Goal: Transaction & Acquisition: Purchase product/service

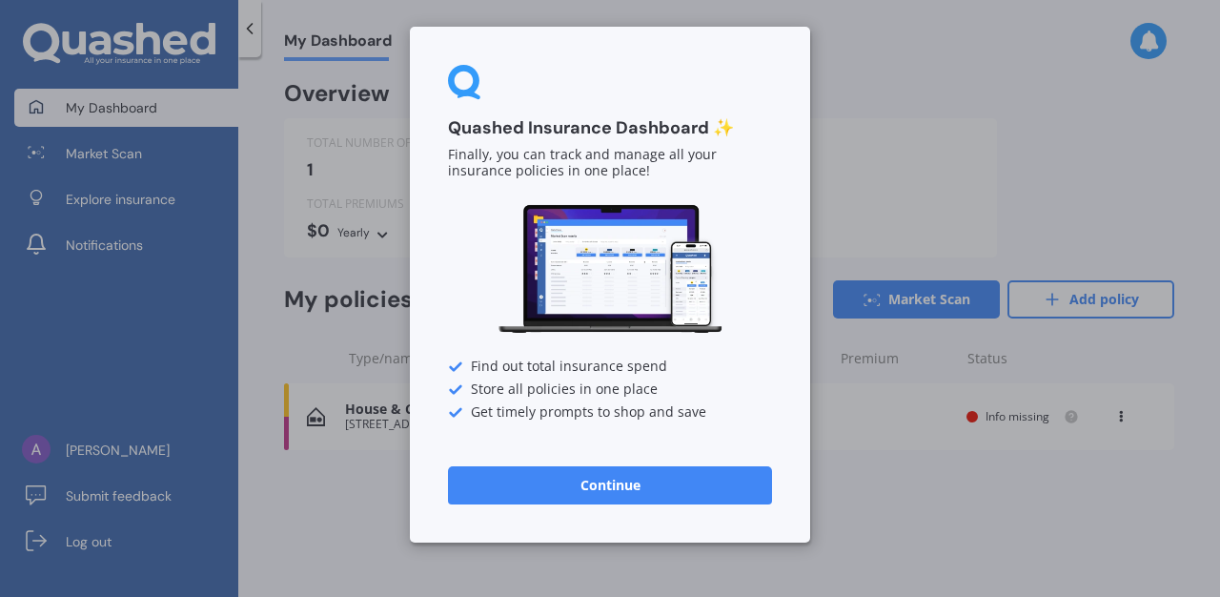
click at [582, 490] on button "Continue" at bounding box center [610, 485] width 324 height 38
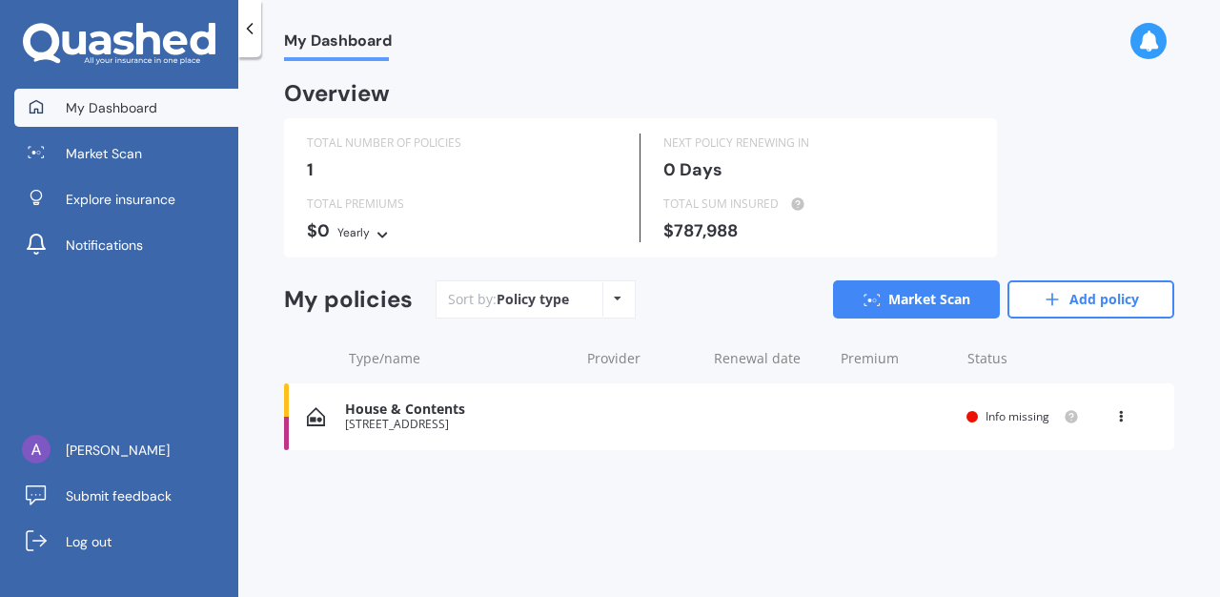
click at [580, 420] on div "House & Contents [STREET_ADDRESS] Renewal date Premium You are paying Yearly St…" at bounding box center [729, 416] width 890 height 67
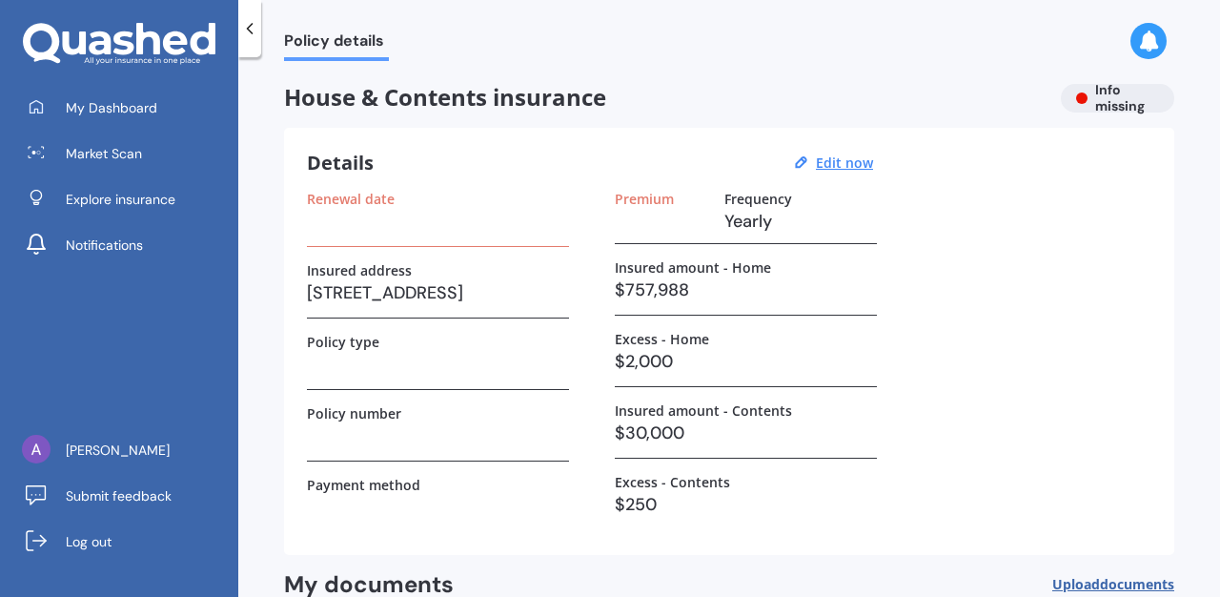
scroll to position [1, 0]
click at [458, 233] on h3 at bounding box center [438, 220] width 262 height 29
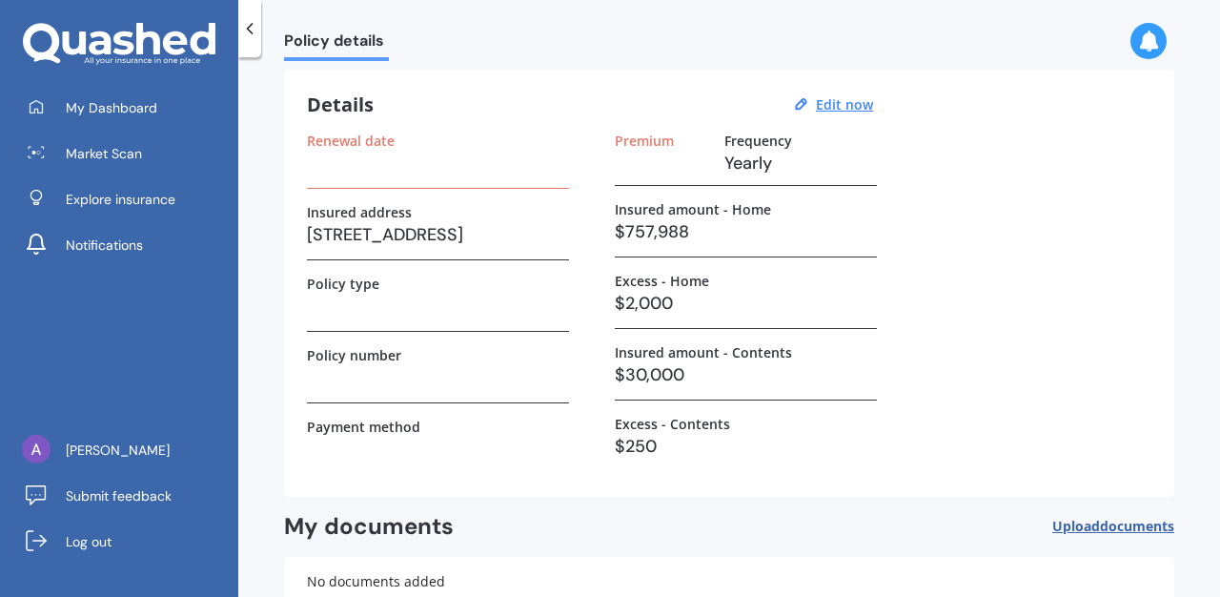
scroll to position [0, 0]
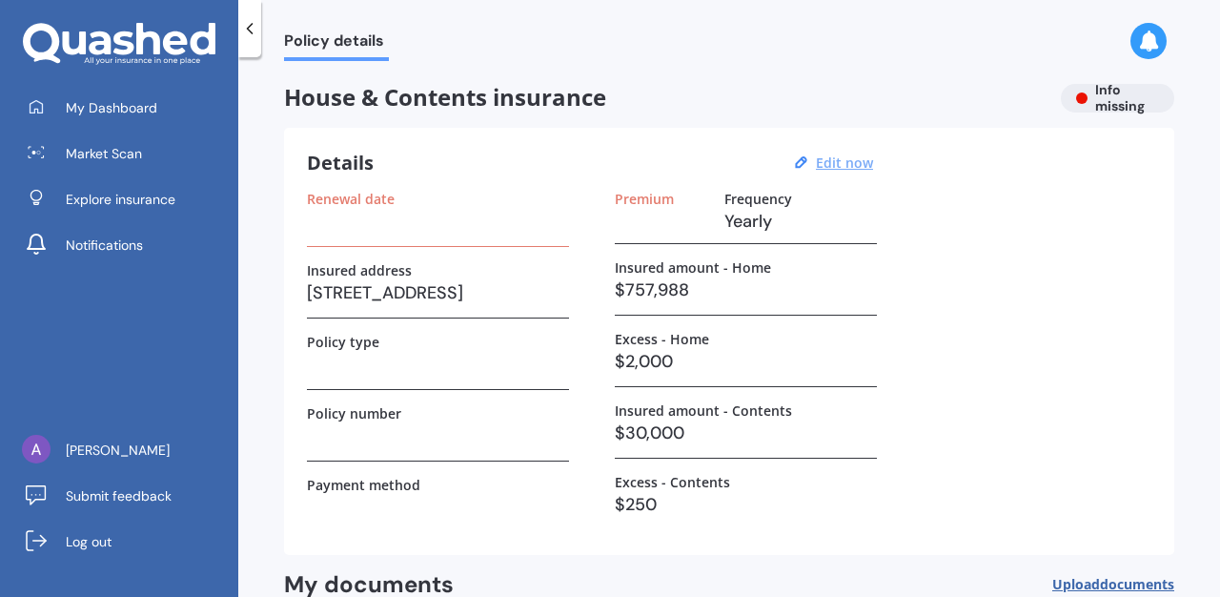
click at [865, 164] on u "Edit now" at bounding box center [844, 162] width 57 height 18
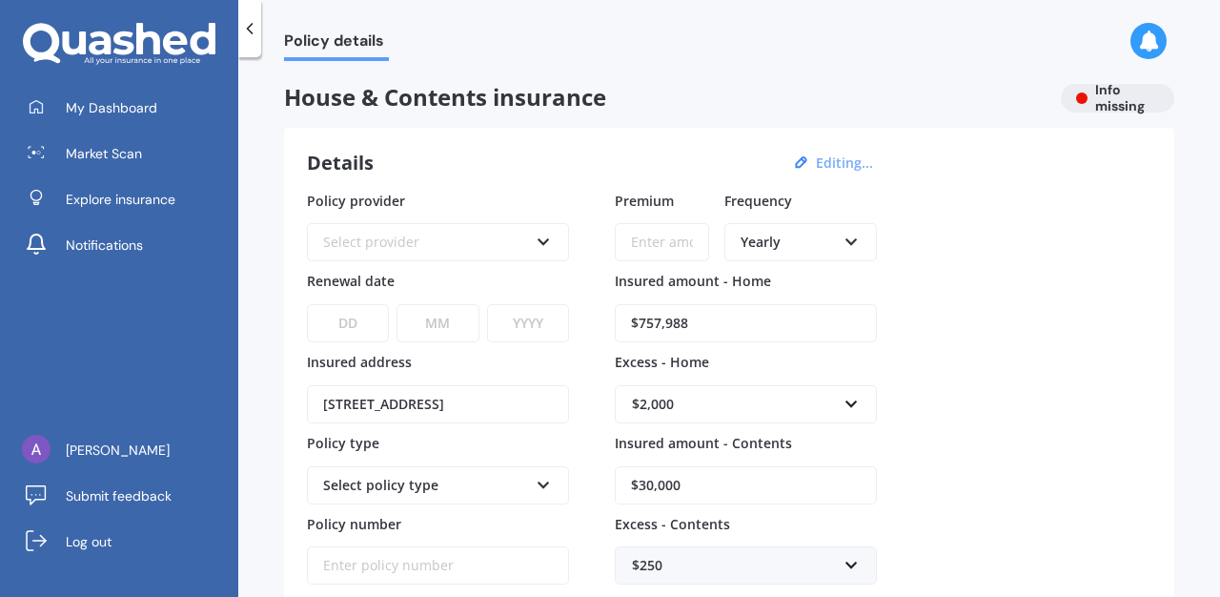
click at [461, 252] on div "Select provider" at bounding box center [425, 242] width 205 height 21
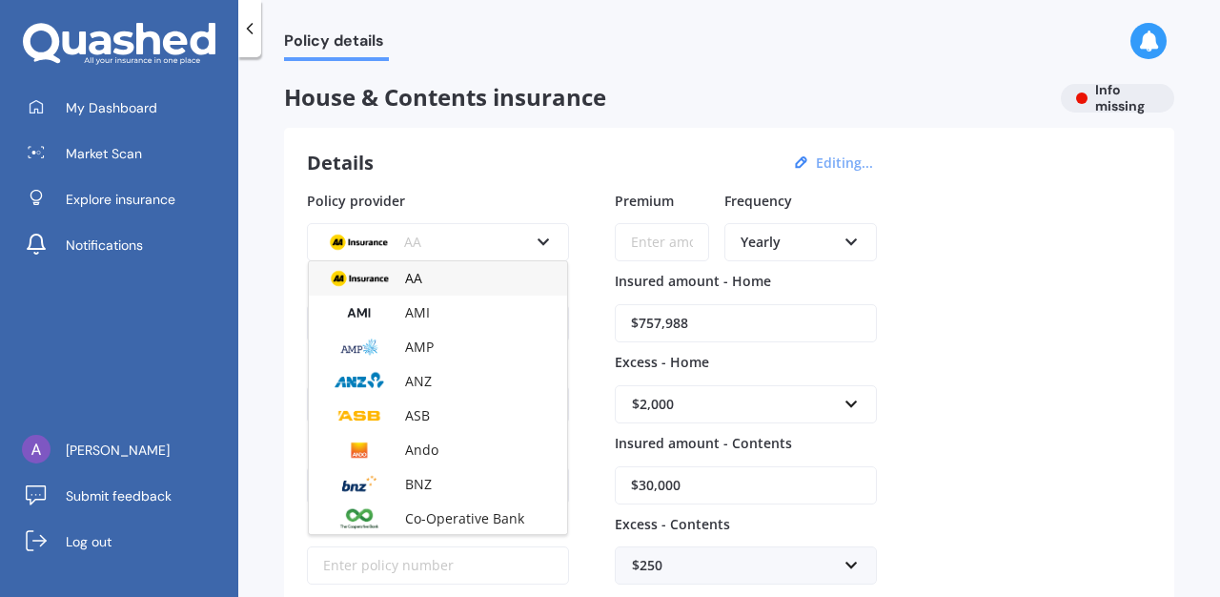
click at [461, 253] on div "AA" at bounding box center [425, 242] width 205 height 21
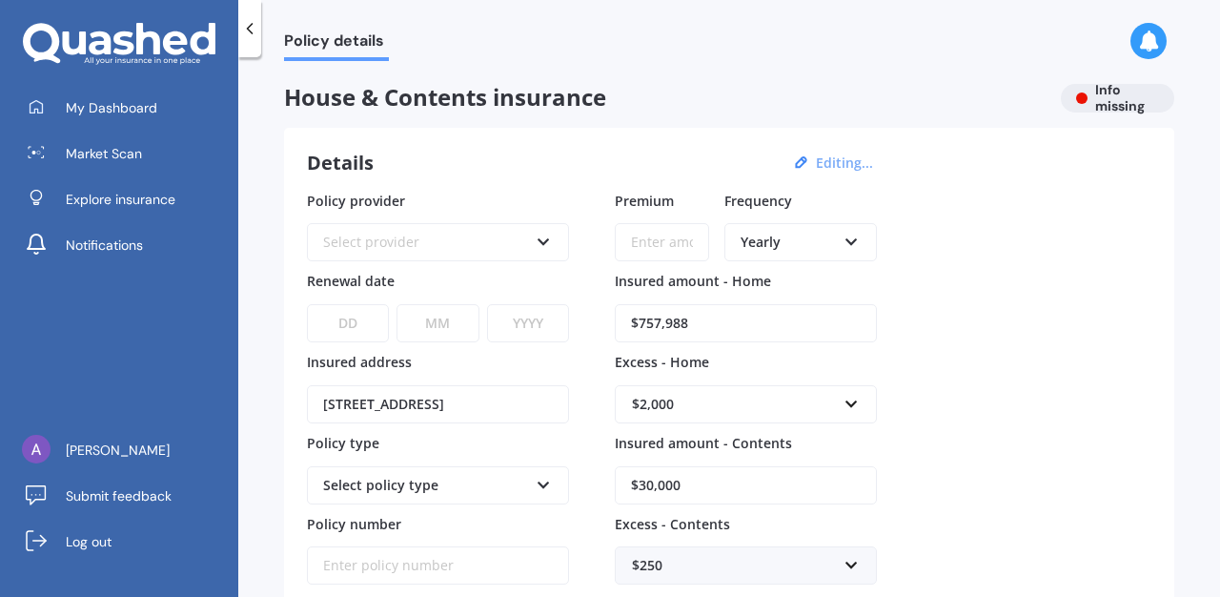
click at [461, 253] on div "Select provider" at bounding box center [425, 242] width 205 height 21
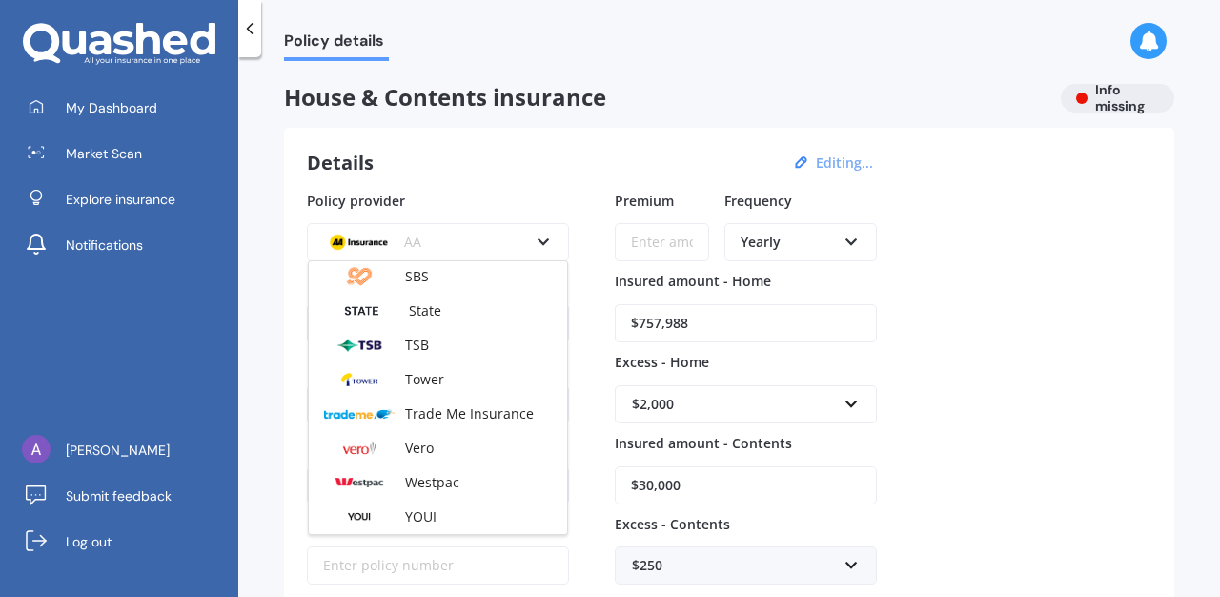
click at [659, 155] on div "Details Editing..." at bounding box center [593, 163] width 572 height 25
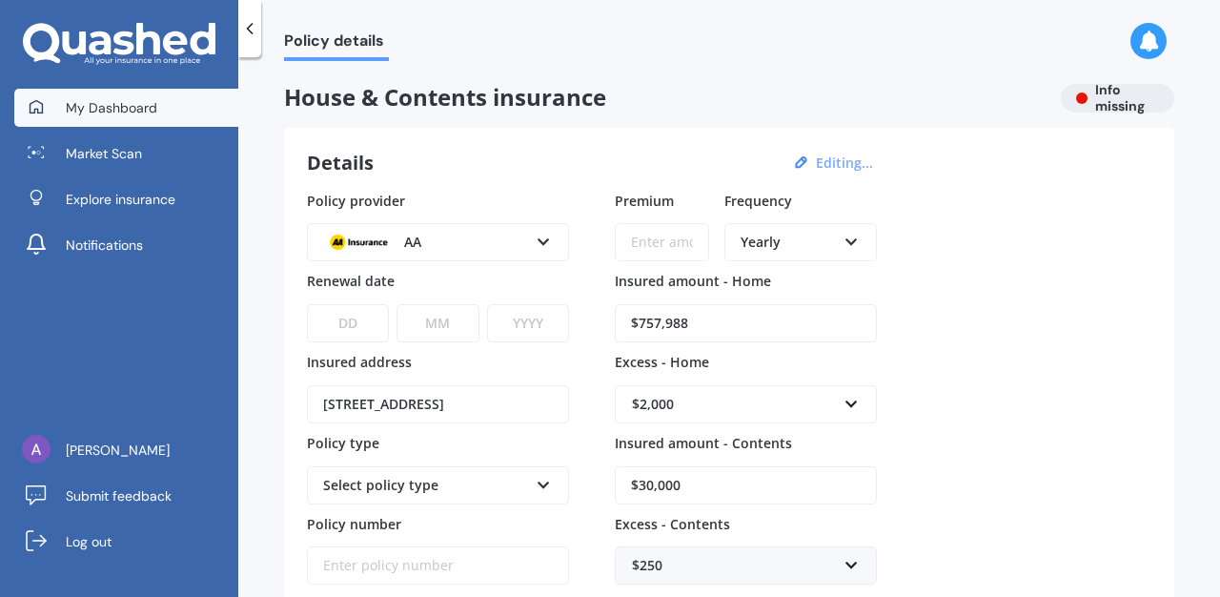
click at [138, 101] on span "My Dashboard" at bounding box center [112, 107] width 92 height 19
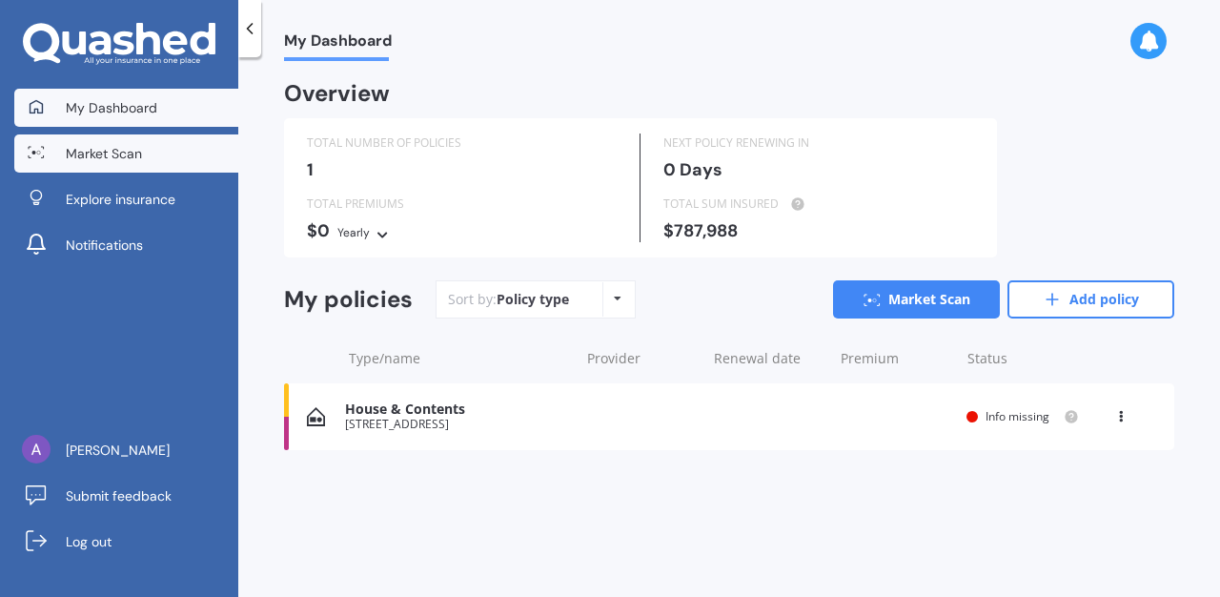
click at [132, 150] on span "Market Scan" at bounding box center [104, 153] width 76 height 19
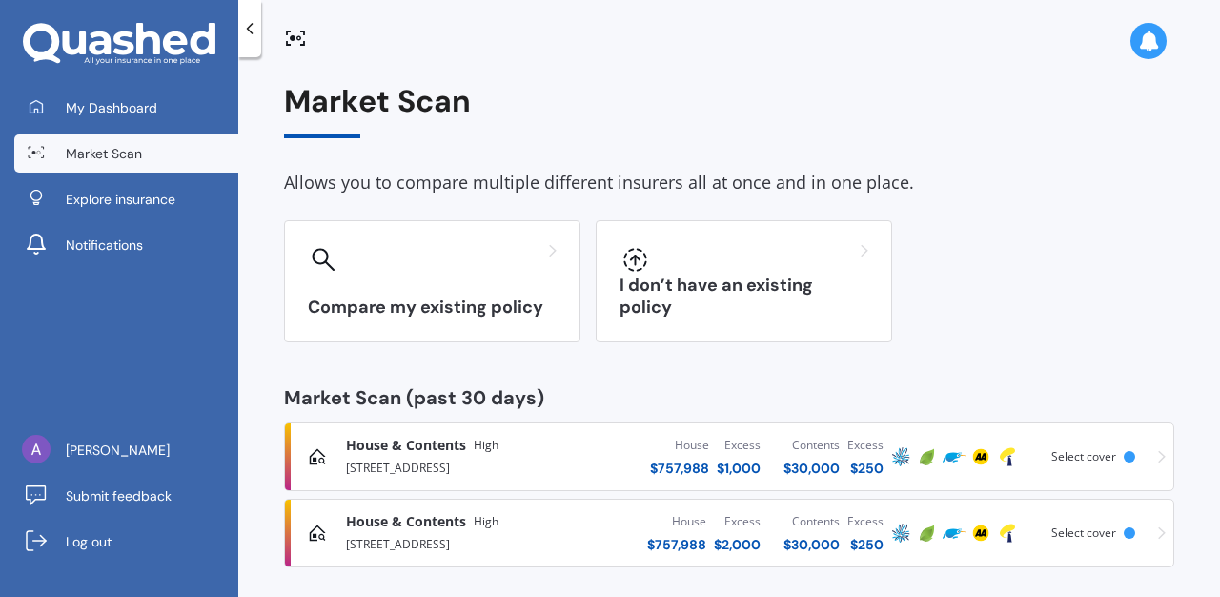
click at [1124, 456] on div at bounding box center [1129, 456] width 11 height 11
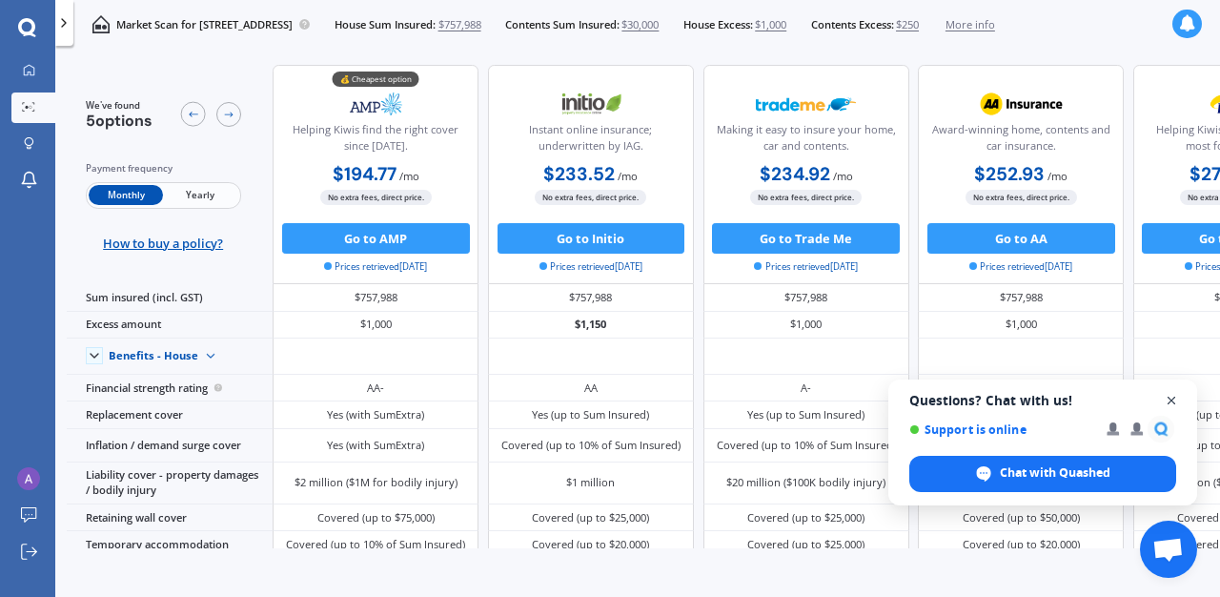
click at [1175, 397] on span "Close chat" at bounding box center [1172, 401] width 24 height 24
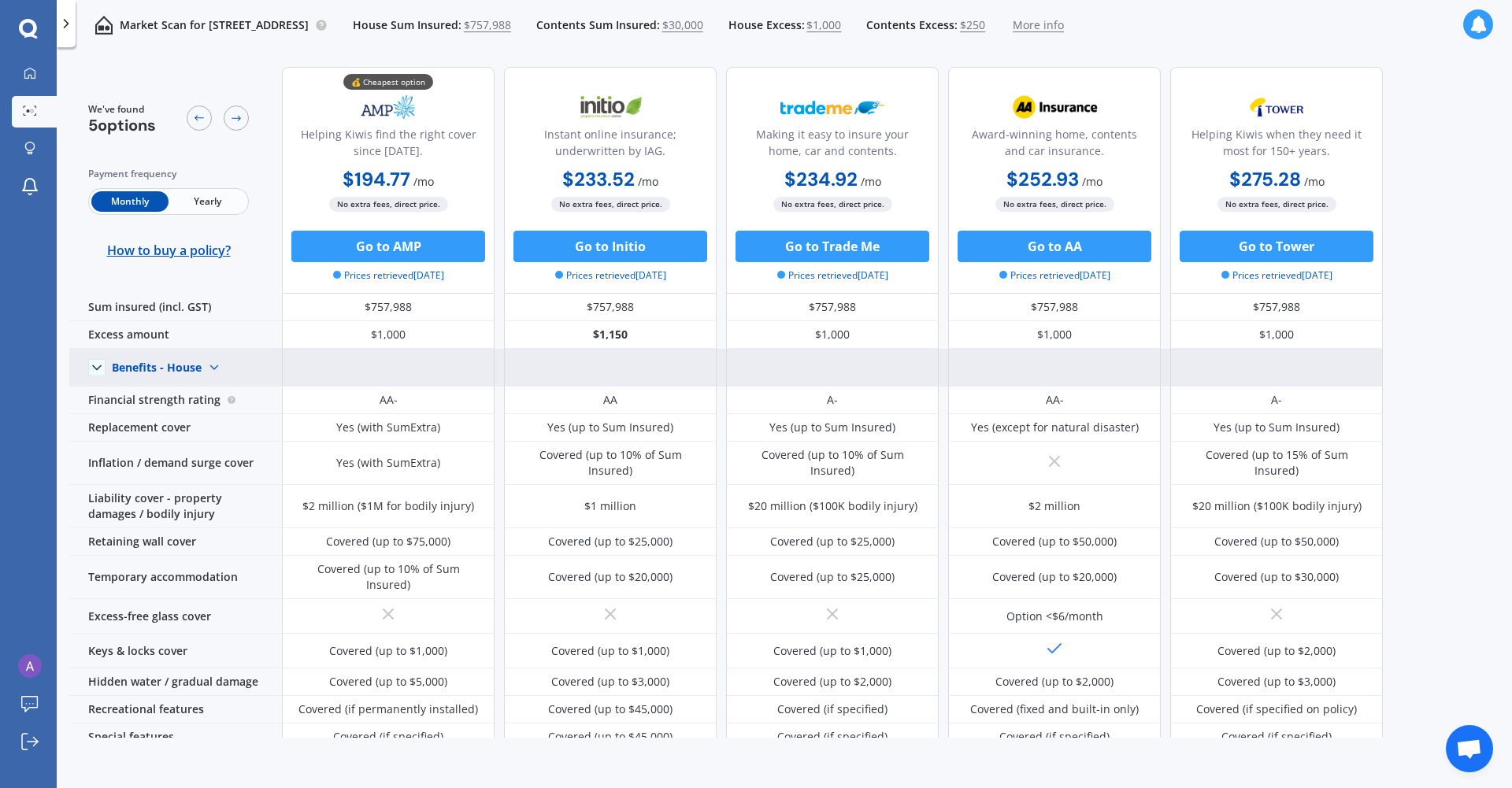
click at [212, 369] on img at bounding box center [214, 368] width 26 height 26
click at [192, 416] on span "Benefits - Contents" at bounding box center [175, 423] width 100 height 15
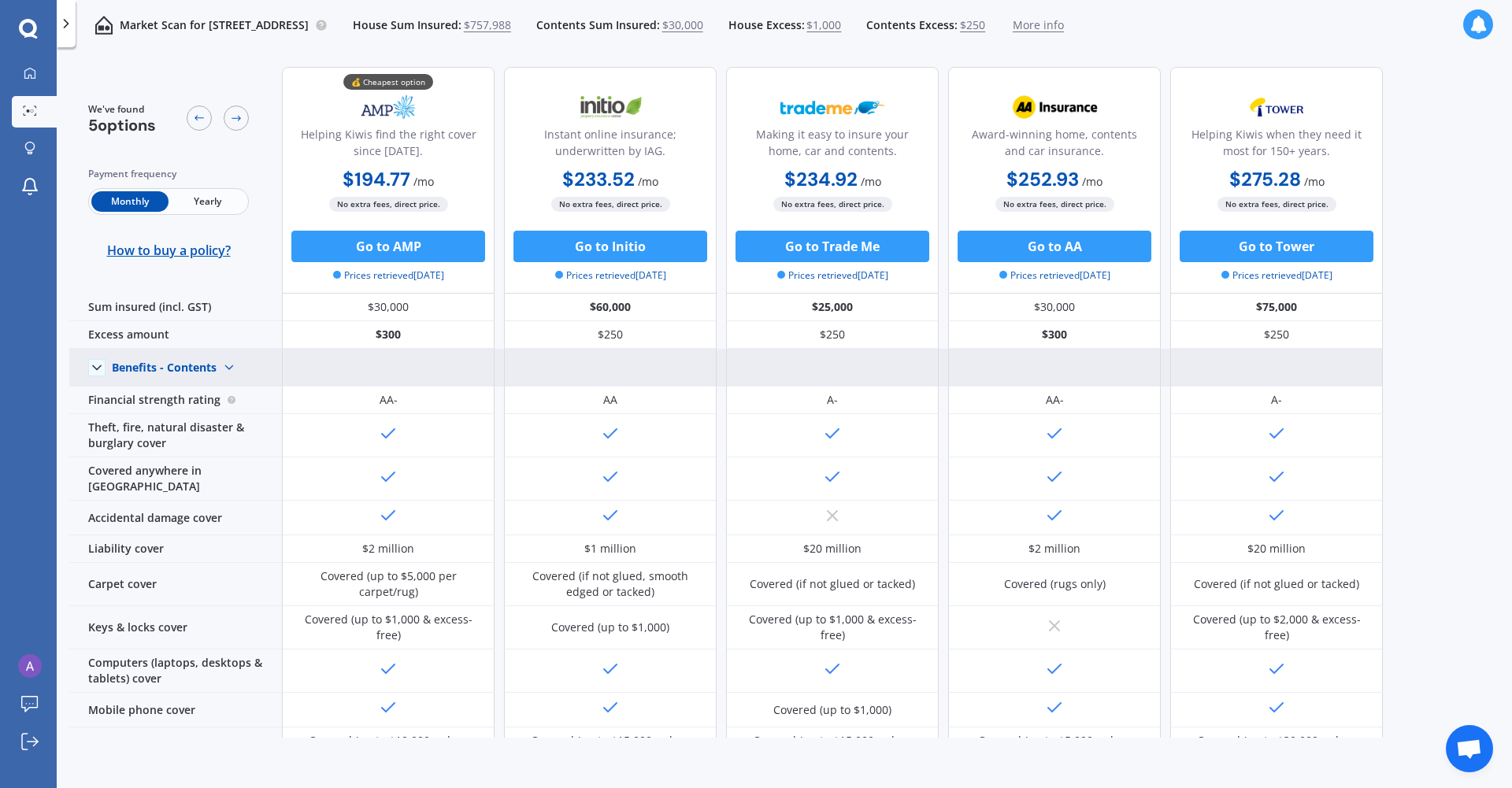
click at [241, 365] on img at bounding box center [229, 368] width 26 height 26
click at [221, 394] on div "Benefits - House" at bounding box center [177, 395] width 130 height 28
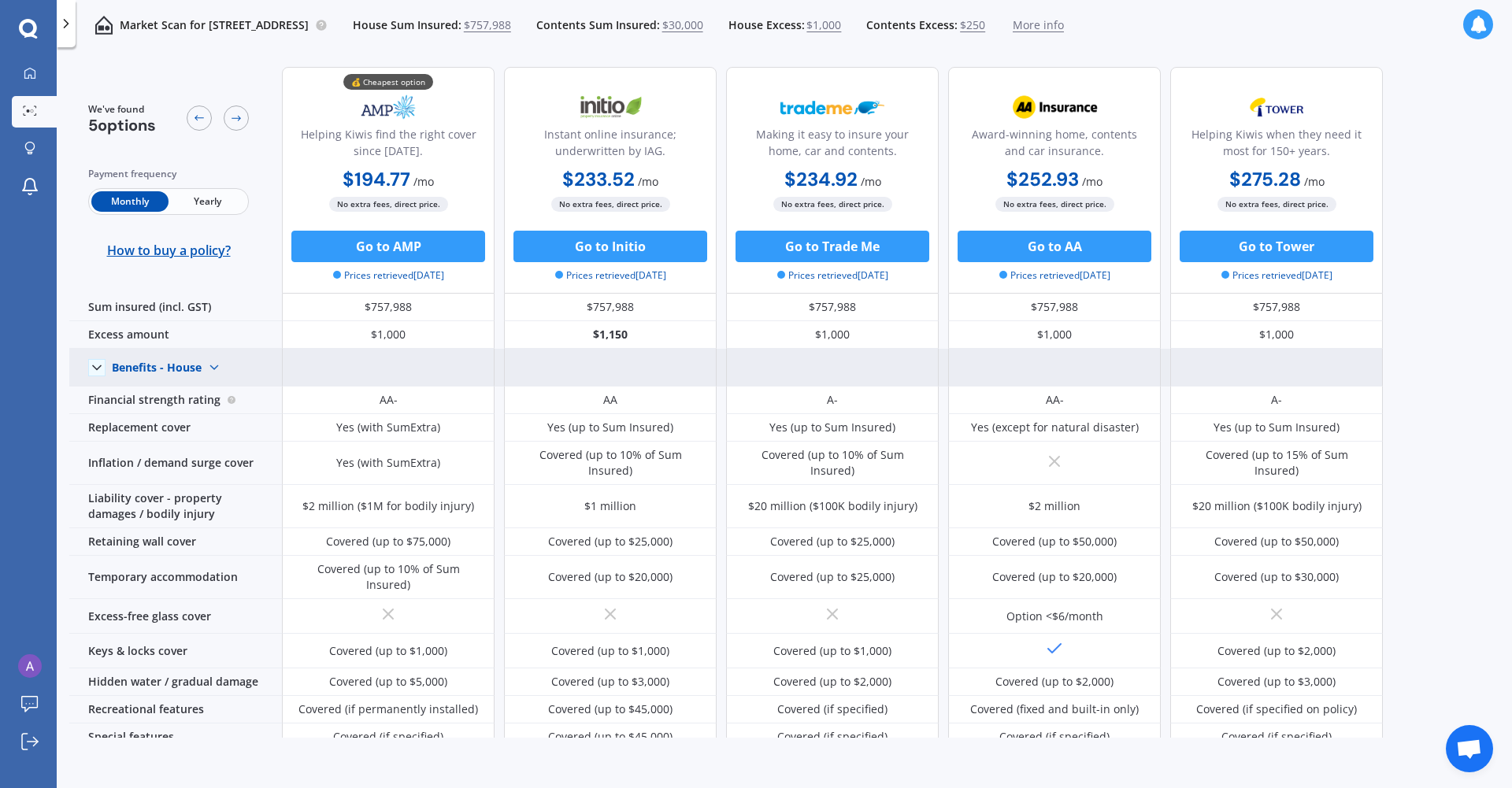
click at [218, 364] on img at bounding box center [214, 368] width 26 height 26
click at [202, 420] on span "Benefits - Contents" at bounding box center [175, 423] width 100 height 15
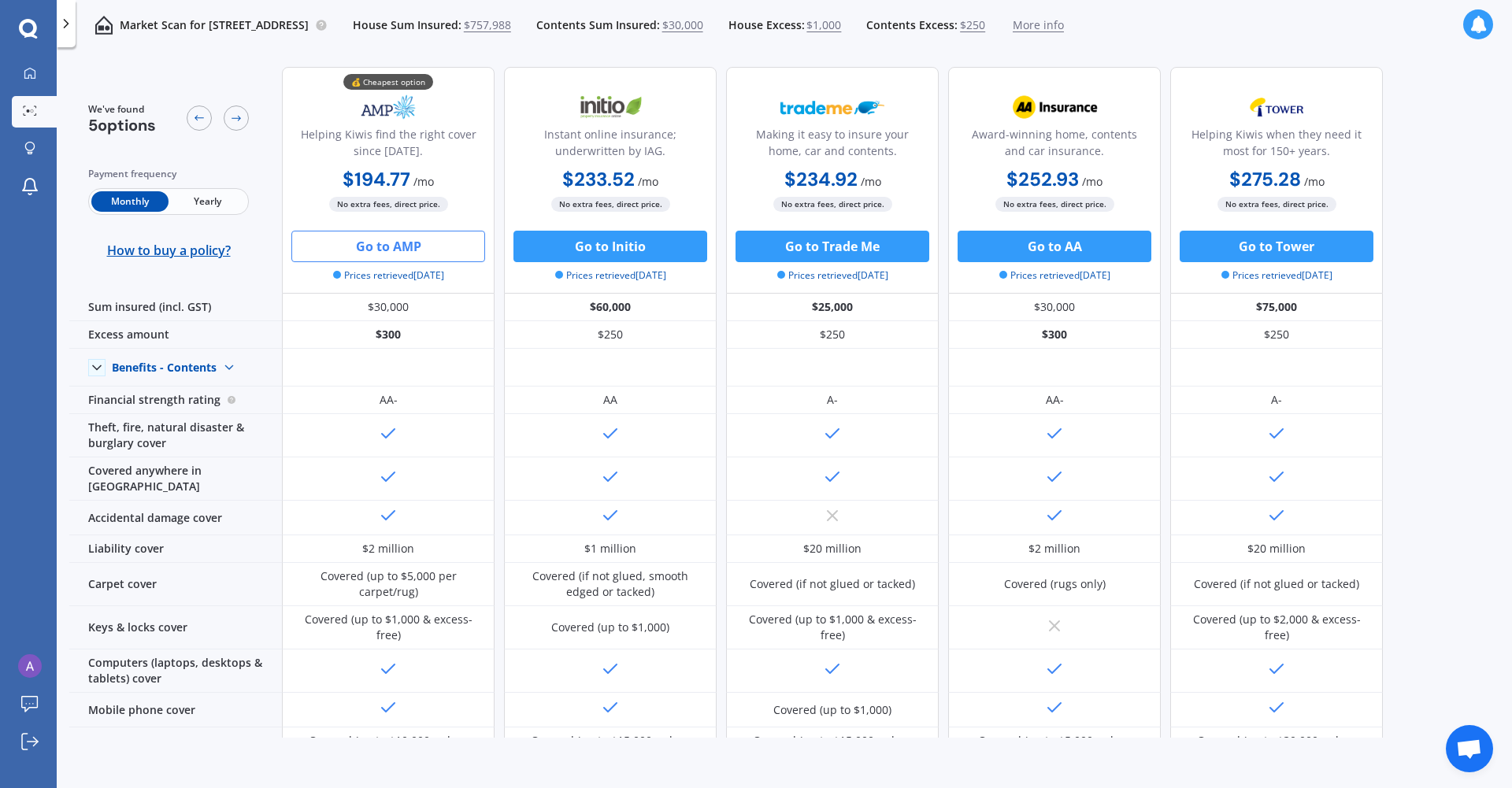
click at [378, 251] on button "Go to AMP" at bounding box center [388, 246] width 193 height 31
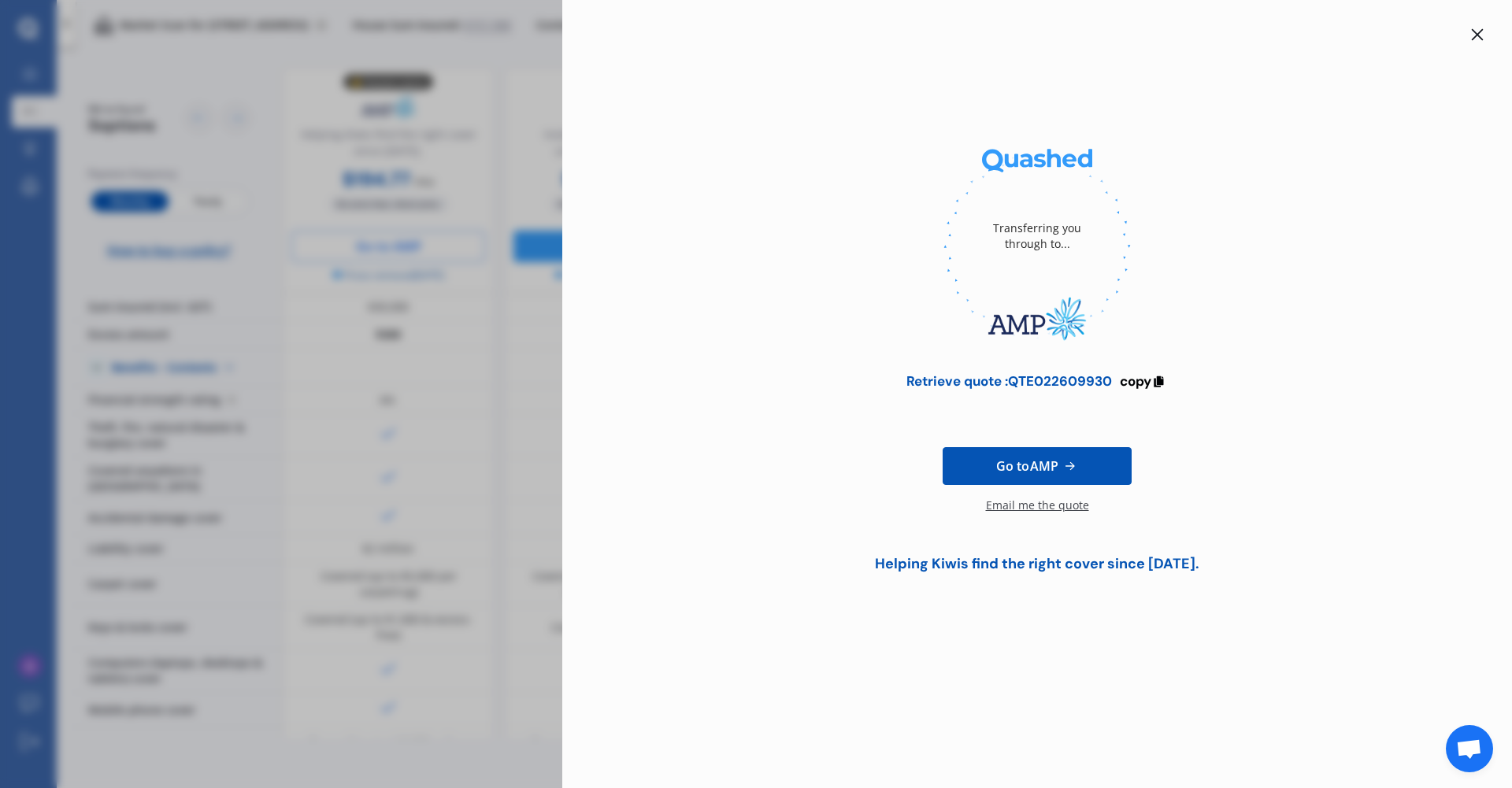
drag, startPoint x: 1214, startPoint y: 365, endPoint x: 1194, endPoint y: 365, distance: 20.0
click at [1007, 365] on div "Transferring you through to... Retrieve quote : QTE022609930 copy Go to AMP Ema…" at bounding box center [1037, 365] width 900 height 453
click at [1007, 388] on span "copy" at bounding box center [1135, 381] width 31 height 17
click at [1007, 472] on span "Go to AMP" at bounding box center [1027, 466] width 62 height 19
click at [1007, 492] on div "Email me the quote" at bounding box center [1037, 513] width 103 height 31
